Goal: Information Seeking & Learning: Learn about a topic

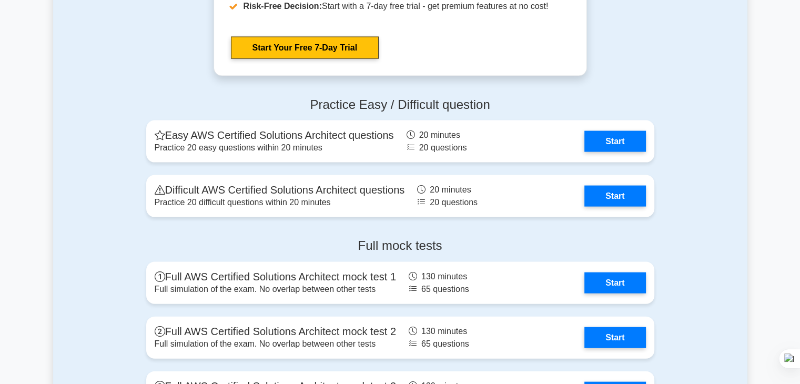
scroll to position [2263, 0]
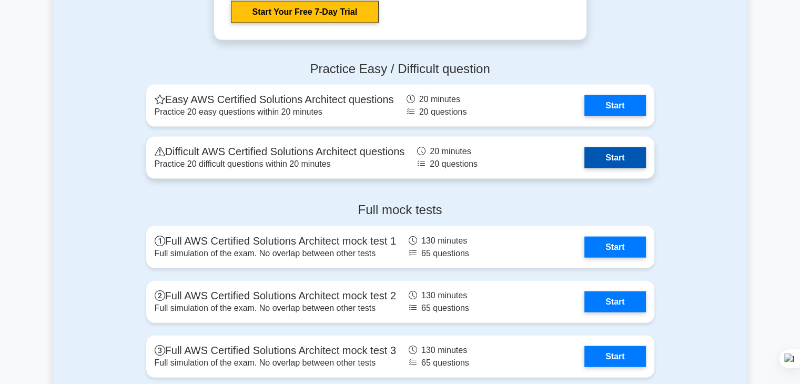
click at [585, 156] on link "Start" at bounding box center [615, 157] width 61 height 21
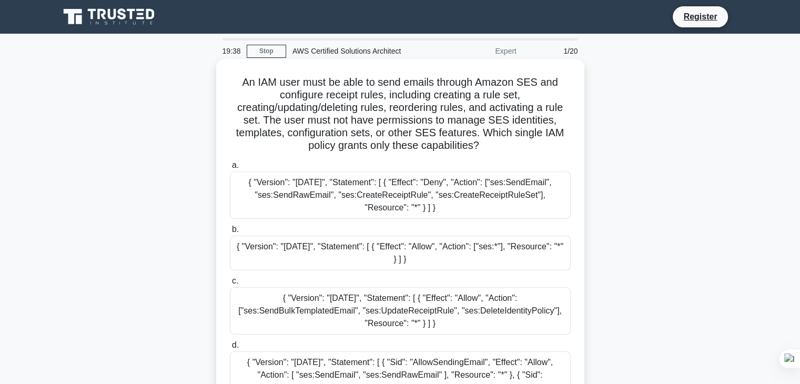
click at [412, 188] on div "{ "Version": "2012-10-17", "Statement": [ { "Effect": "Deny", "Action": ["ses:S…" at bounding box center [400, 195] width 341 height 47
click at [230, 169] on input "a. { "Version": "2012-10-17", "Statement": [ { "Effect": "Deny", "Action": ["se…" at bounding box center [230, 165] width 0 height 7
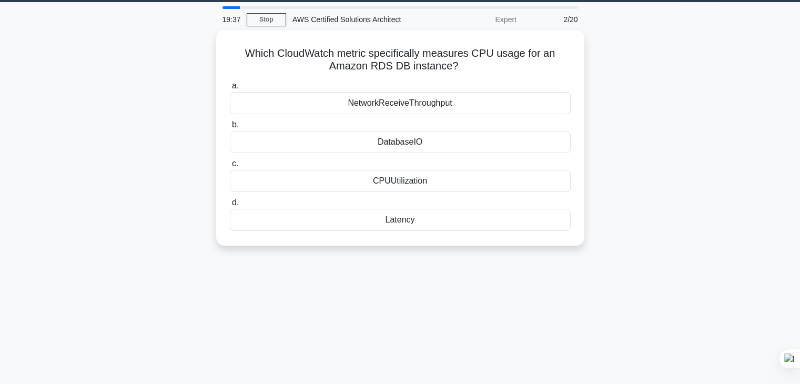
scroll to position [27, 0]
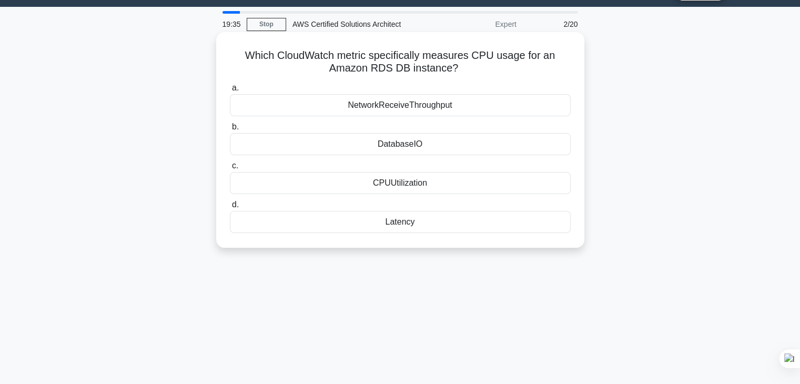
click at [274, 33] on div "Which CloudWatch metric specifically measures CPU usage for an Amazon RDS DB in…" at bounding box center [400, 140] width 368 height 216
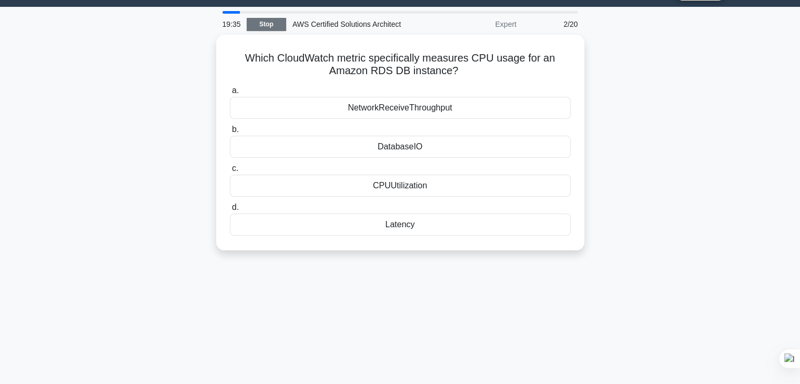
click at [274, 28] on link "Stop" at bounding box center [266, 24] width 39 height 13
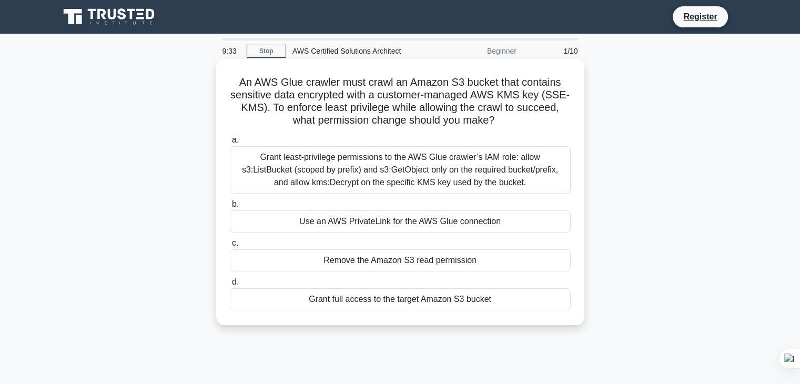
click at [479, 143] on label "a. Grant least-privilege permissions to the AWS Glue crawler’s IAM role: allow …" at bounding box center [400, 164] width 341 height 60
click at [230, 143] on input "a. Grant least-privilege permissions to the AWS Glue crawler’s IAM role: allow …" at bounding box center [230, 140] width 0 height 7
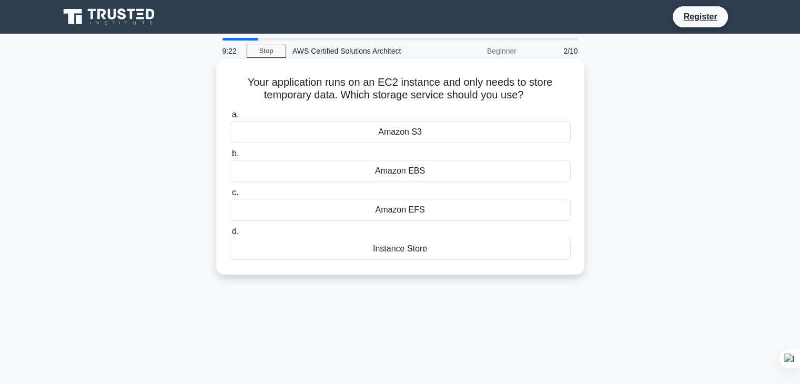
click at [382, 247] on div "Instance Store" at bounding box center [400, 249] width 341 height 22
click at [230, 235] on input "d. Instance Store" at bounding box center [230, 231] width 0 height 7
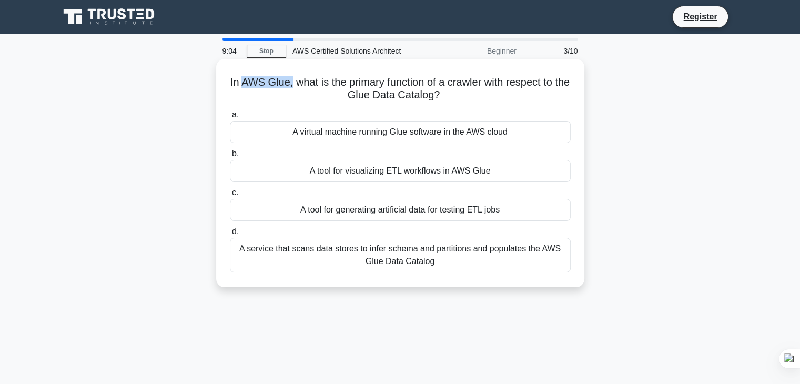
drag, startPoint x: 245, startPoint y: 84, endPoint x: 295, endPoint y: 83, distance: 50.0
click at [295, 83] on h5 "In AWS Glue, what is the primary function of a crawler with respect to the Glue…" at bounding box center [400, 89] width 343 height 26
copy h5 "AWS Glue,"
click at [412, 211] on div "A tool for generating artificial data for testing ETL jobs" at bounding box center [400, 210] width 341 height 22
click at [230, 196] on input "c. A tool for generating artificial data for testing ETL jobs" at bounding box center [230, 192] width 0 height 7
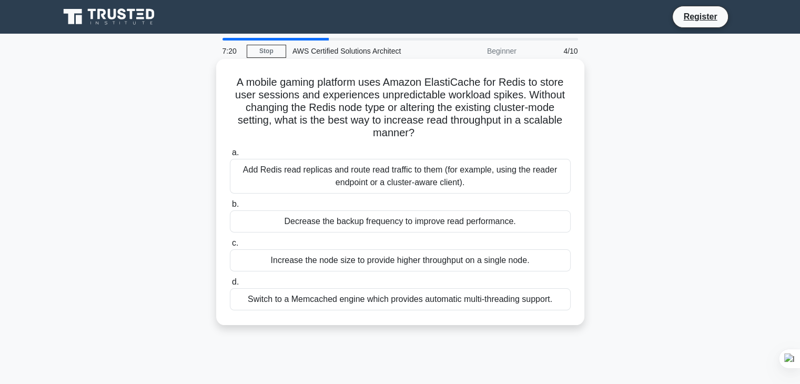
click at [422, 302] on div "Switch to a Memcached engine which provides automatic multi-threading support." at bounding box center [400, 299] width 341 height 22
click at [230, 286] on input "d. Switch to a Memcached engine which provides automatic multi-threading suppor…" at bounding box center [230, 282] width 0 height 7
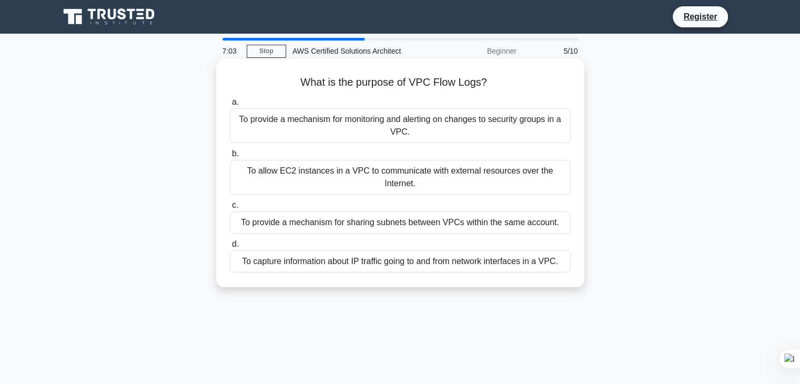
click at [375, 258] on div "To capture information about IP traffic going to and from network interfaces in…" at bounding box center [400, 261] width 341 height 22
click at [230, 248] on input "d. To capture information about IP traffic going to and from network interfaces…" at bounding box center [230, 244] width 0 height 7
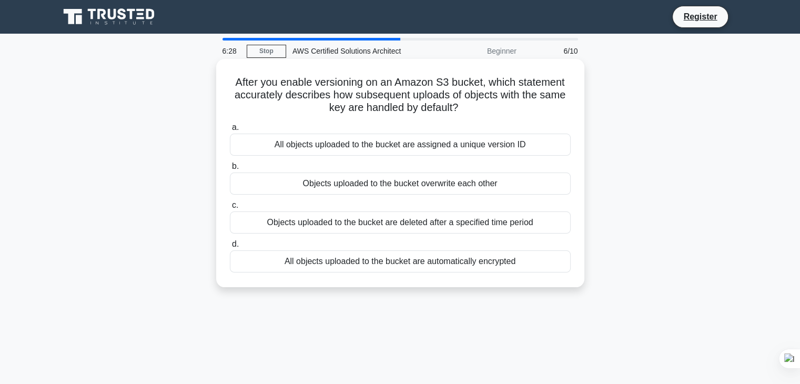
click at [532, 142] on div "All objects uploaded to the bucket are assigned a unique version ID" at bounding box center [400, 145] width 341 height 22
click at [230, 131] on input "a. All objects uploaded to the bucket are assigned a unique version ID" at bounding box center [230, 127] width 0 height 7
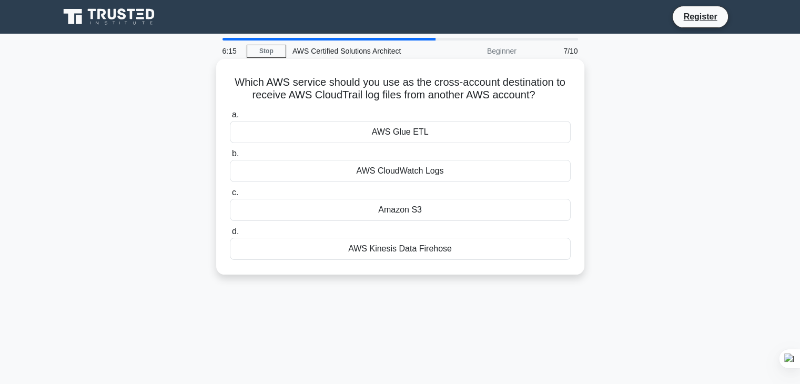
click at [424, 177] on div "AWS CloudWatch Logs" at bounding box center [400, 171] width 341 height 22
click at [230, 157] on input "b. AWS CloudWatch Logs" at bounding box center [230, 154] width 0 height 7
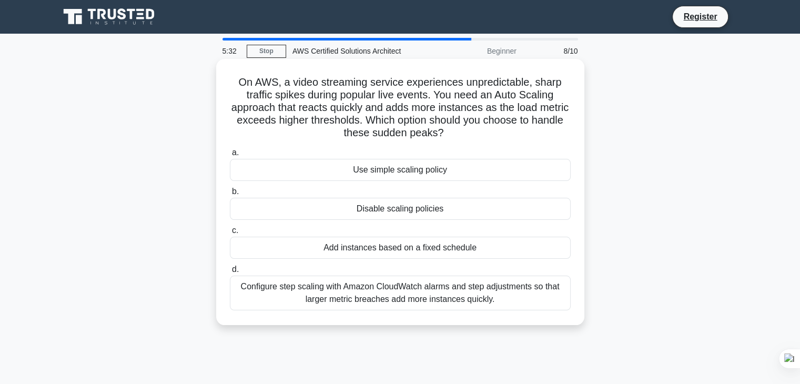
click at [455, 251] on div "Add instances based on a fixed schedule" at bounding box center [400, 248] width 341 height 22
click at [230, 234] on input "c. Add instances based on a fixed schedule" at bounding box center [230, 230] width 0 height 7
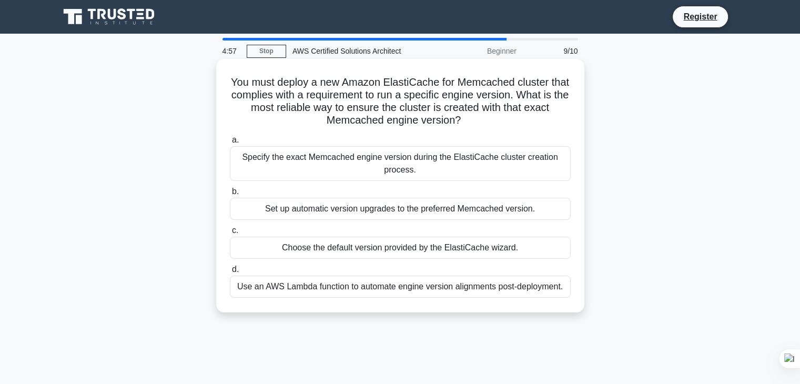
click at [424, 251] on div "Choose the default version provided by the ElastiCache wizard." at bounding box center [400, 248] width 341 height 22
click at [230, 234] on input "c. Choose the default version provided by the ElastiCache wizard." at bounding box center [230, 230] width 0 height 7
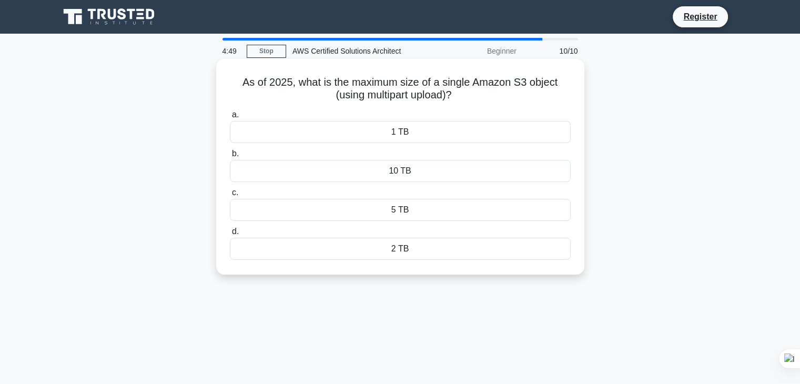
click at [412, 215] on div "5 TB" at bounding box center [400, 210] width 341 height 22
click at [230, 196] on input "c. 5 TB" at bounding box center [230, 192] width 0 height 7
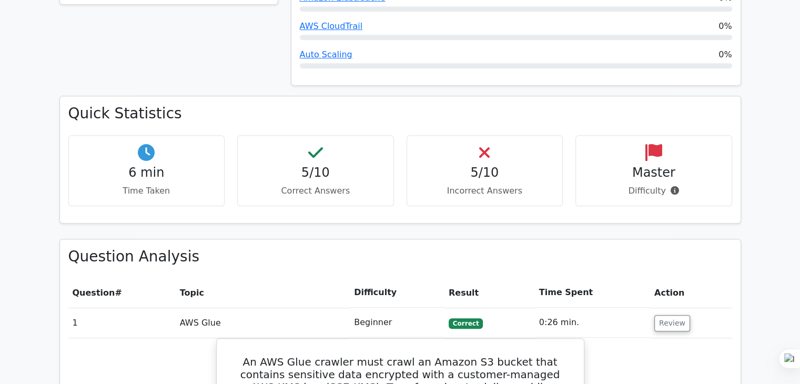
scroll to position [632, 0]
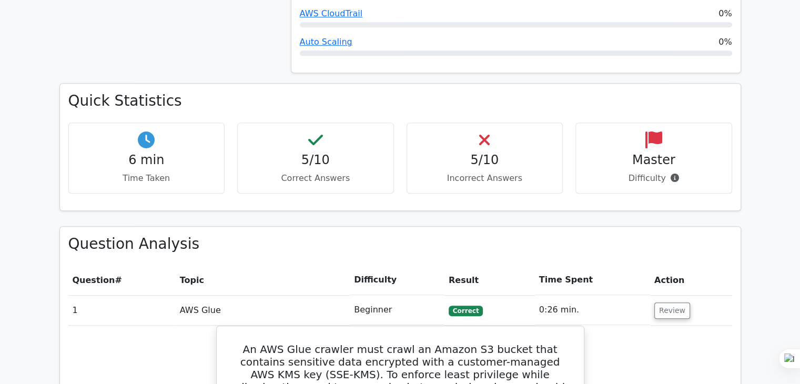
click at [499, 153] on h4 "5/10" at bounding box center [485, 160] width 139 height 15
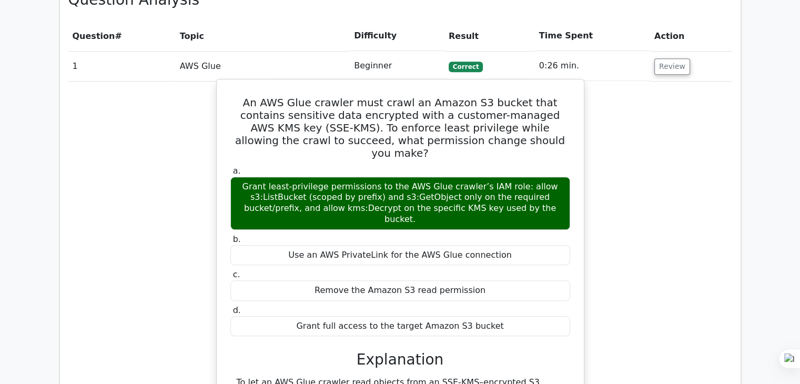
scroll to position [895, 0]
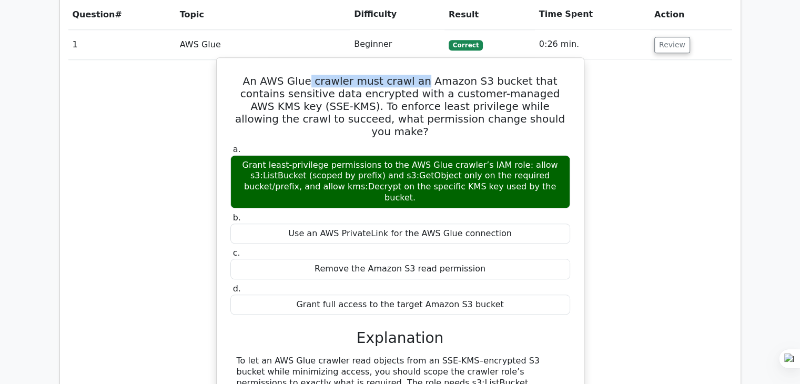
drag, startPoint x: 301, startPoint y: 32, endPoint x: 407, endPoint y: 32, distance: 106.3
click at [407, 75] on h5 "An AWS Glue crawler must crawl an Amazon S3 bucket that contains sensitive data…" at bounding box center [400, 106] width 342 height 63
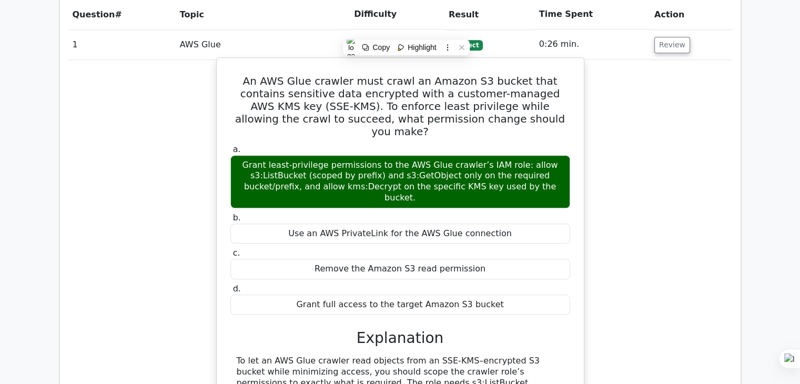
click at [530, 75] on h5 "An AWS Glue crawler must crawl an Amazon S3 bucket that contains sensitive data…" at bounding box center [400, 106] width 342 height 63
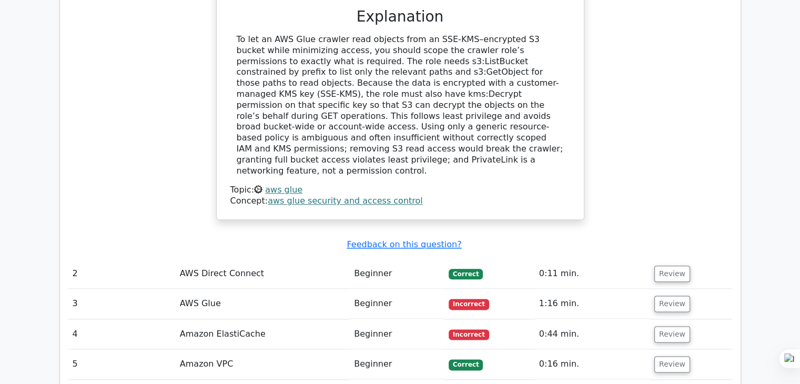
scroll to position [1263, 0]
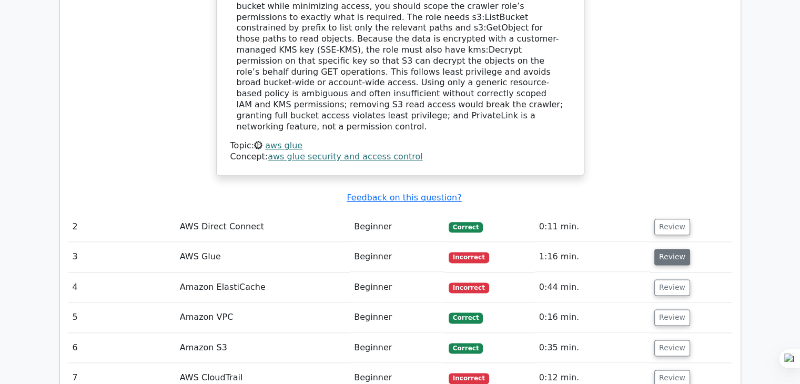
click at [673, 249] on button "Review" at bounding box center [673, 257] width 36 height 16
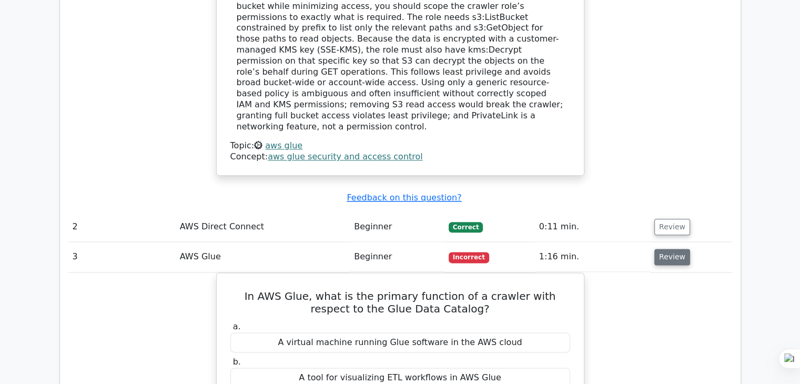
click at [670, 249] on button "Review" at bounding box center [673, 257] width 36 height 16
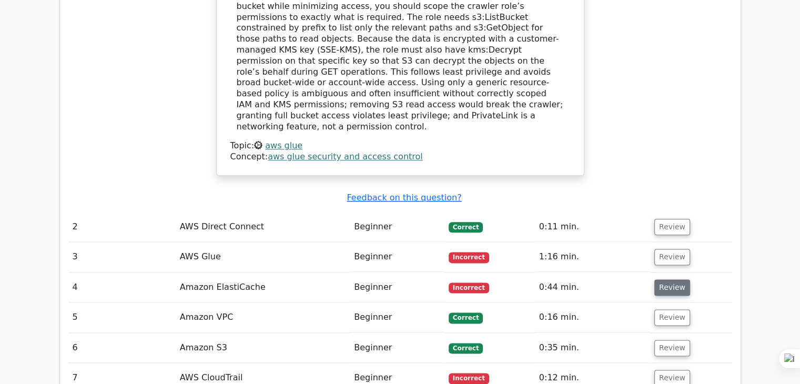
click at [674, 279] on button "Review" at bounding box center [673, 287] width 36 height 16
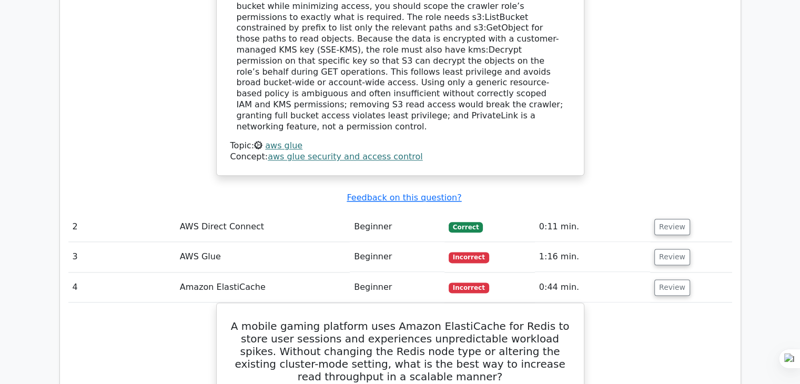
scroll to position [1316, 0]
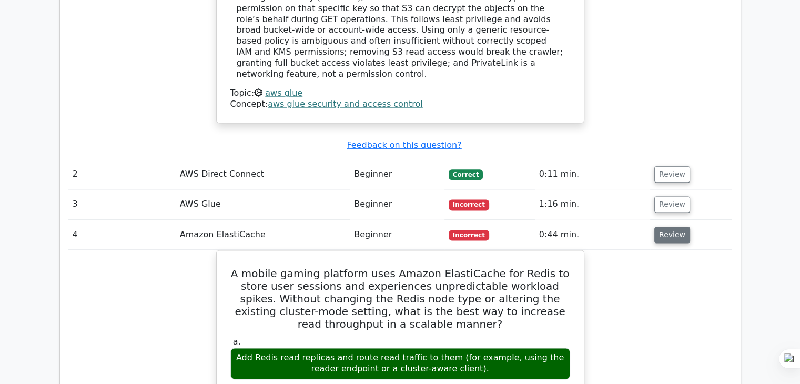
click at [669, 227] on button "Review" at bounding box center [673, 235] width 36 height 16
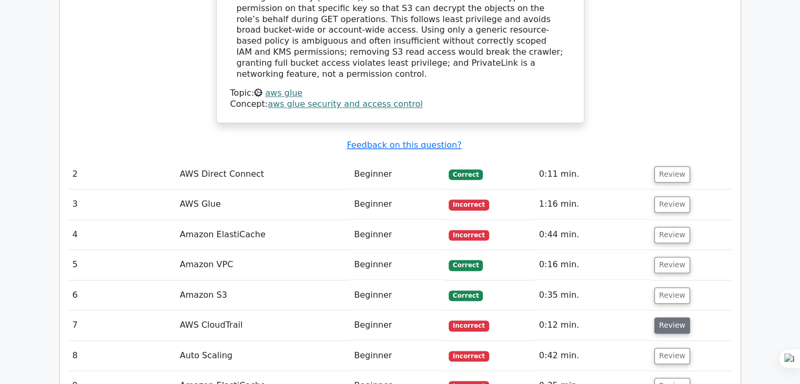
click at [669, 317] on button "Review" at bounding box center [673, 325] width 36 height 16
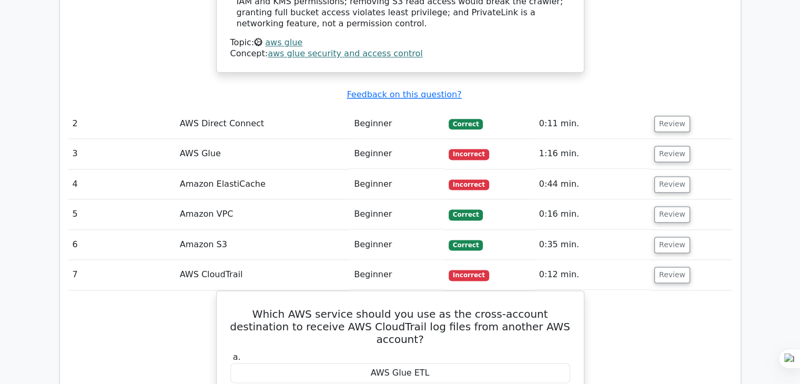
scroll to position [1421, 0]
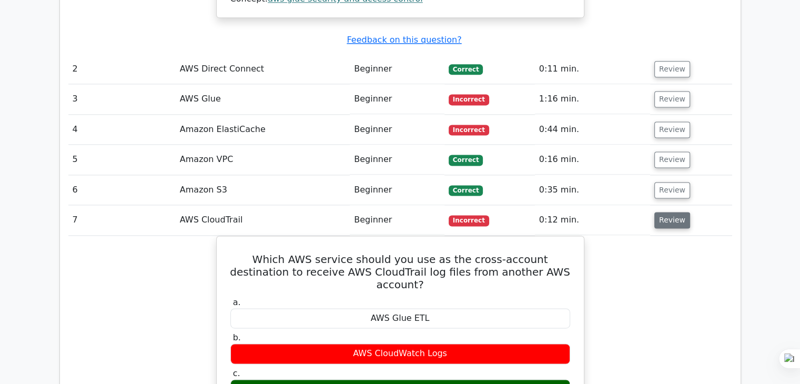
click at [663, 212] on button "Review" at bounding box center [673, 220] width 36 height 16
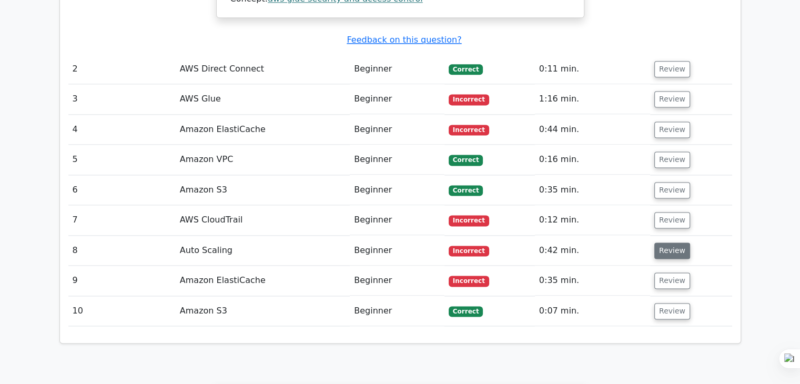
click at [678, 243] on button "Review" at bounding box center [673, 251] width 36 height 16
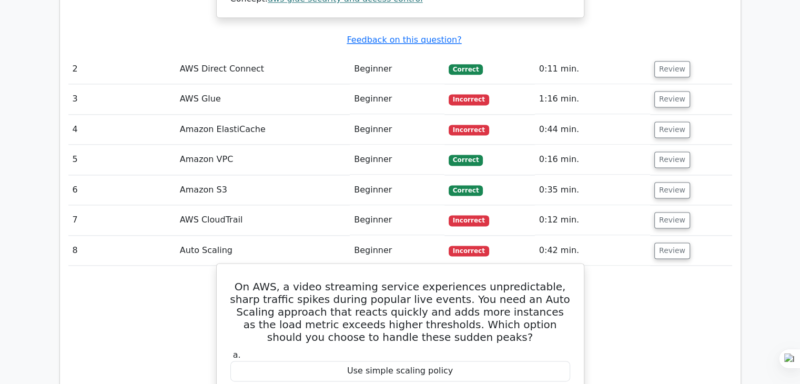
scroll to position [1474, 0]
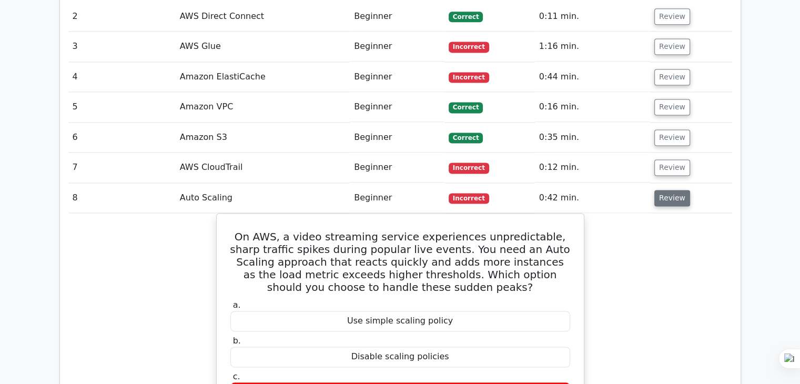
click at [667, 190] on button "Review" at bounding box center [673, 198] width 36 height 16
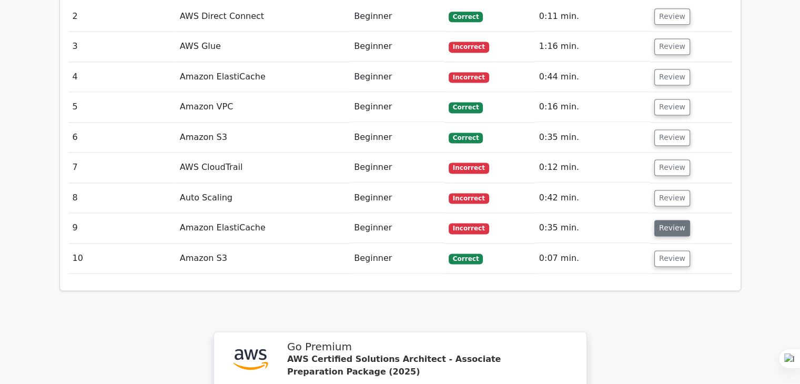
click at [670, 220] on button "Review" at bounding box center [673, 228] width 36 height 16
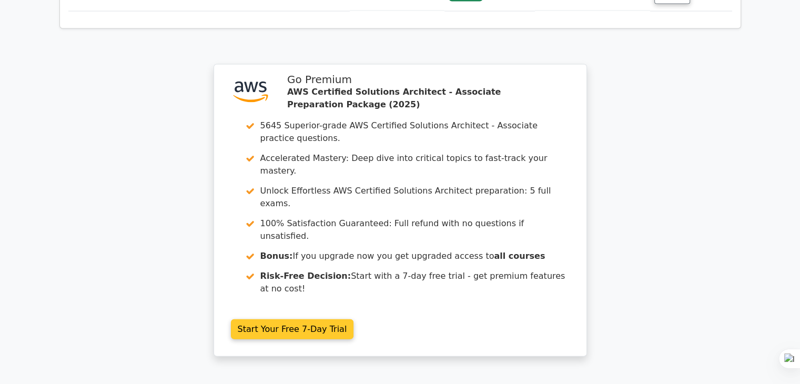
scroll to position [2238, 0]
